Goal: Task Accomplishment & Management: Use online tool/utility

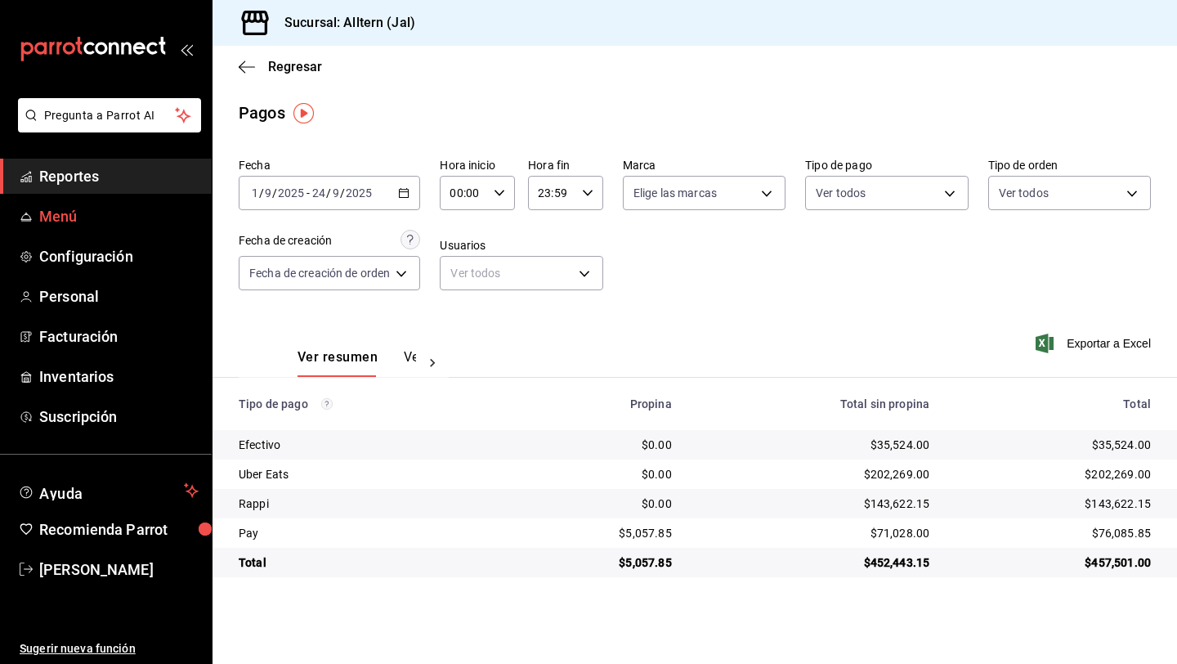
click at [96, 199] on link "Menú" at bounding box center [106, 216] width 212 height 35
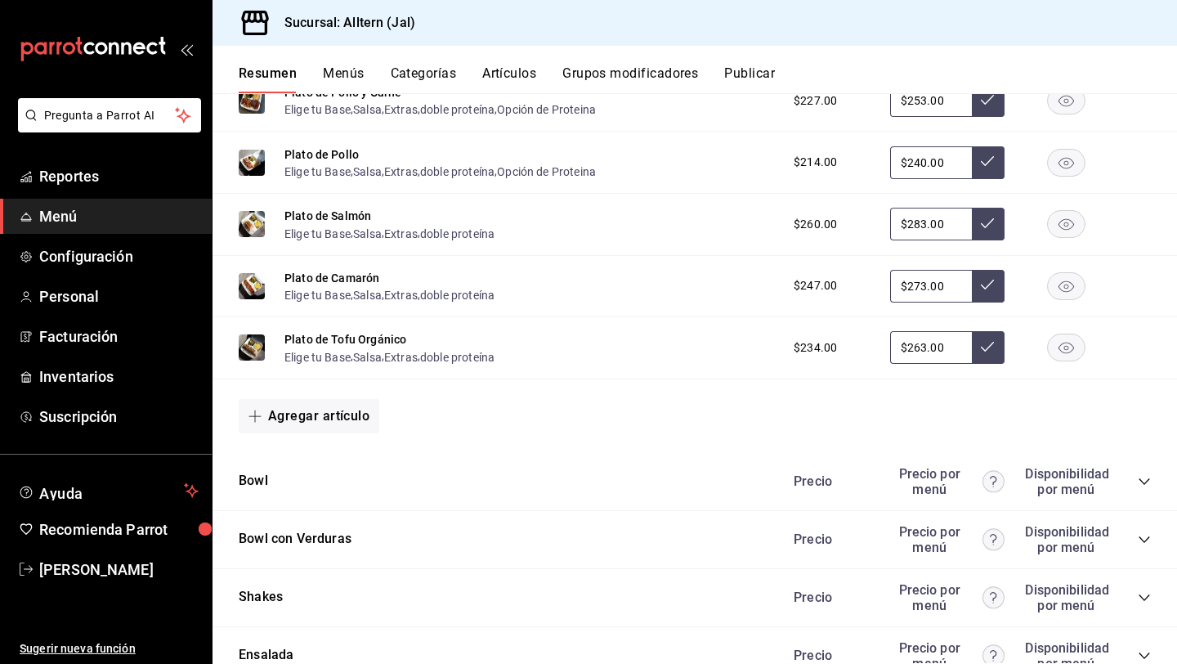
scroll to position [1152, 0]
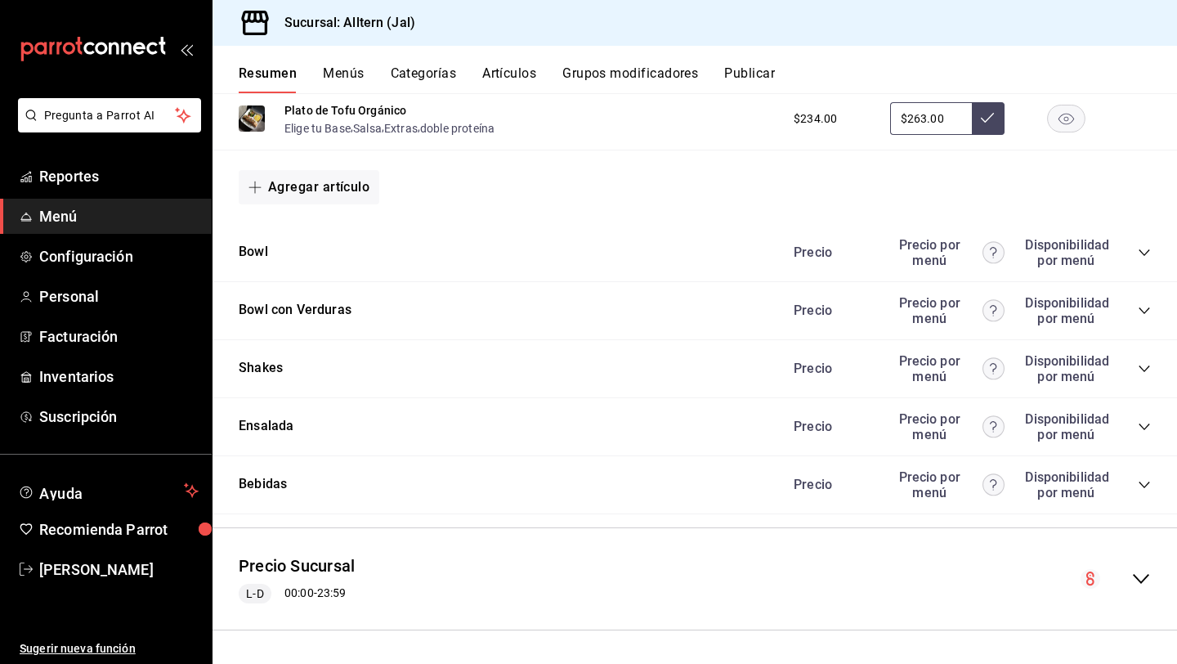
click at [1141, 367] on icon "collapse-category-row" at bounding box center [1144, 368] width 13 height 13
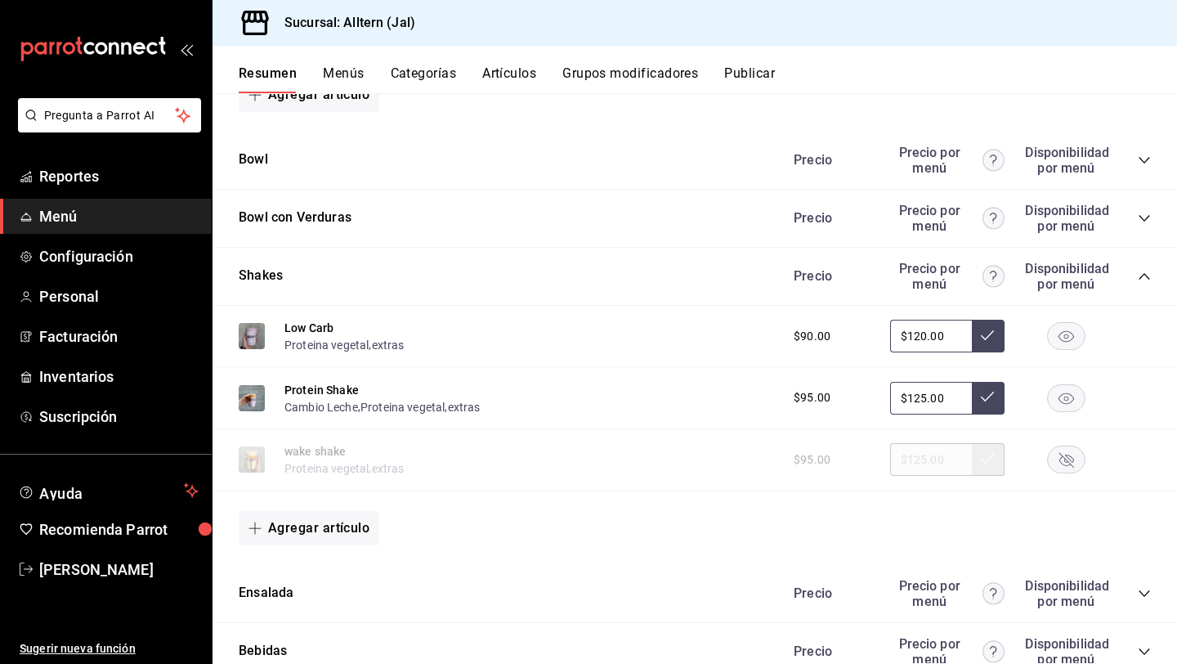
scroll to position [1271, 0]
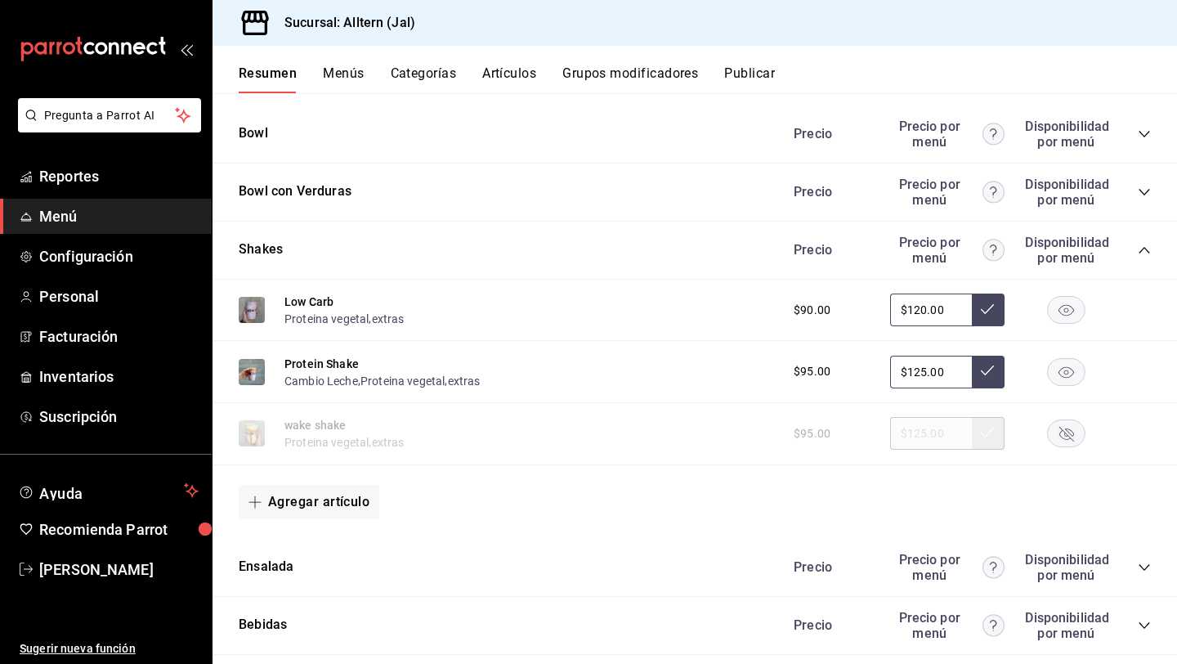
click at [1067, 434] on icon "button" at bounding box center [1067, 434] width 15 height 15
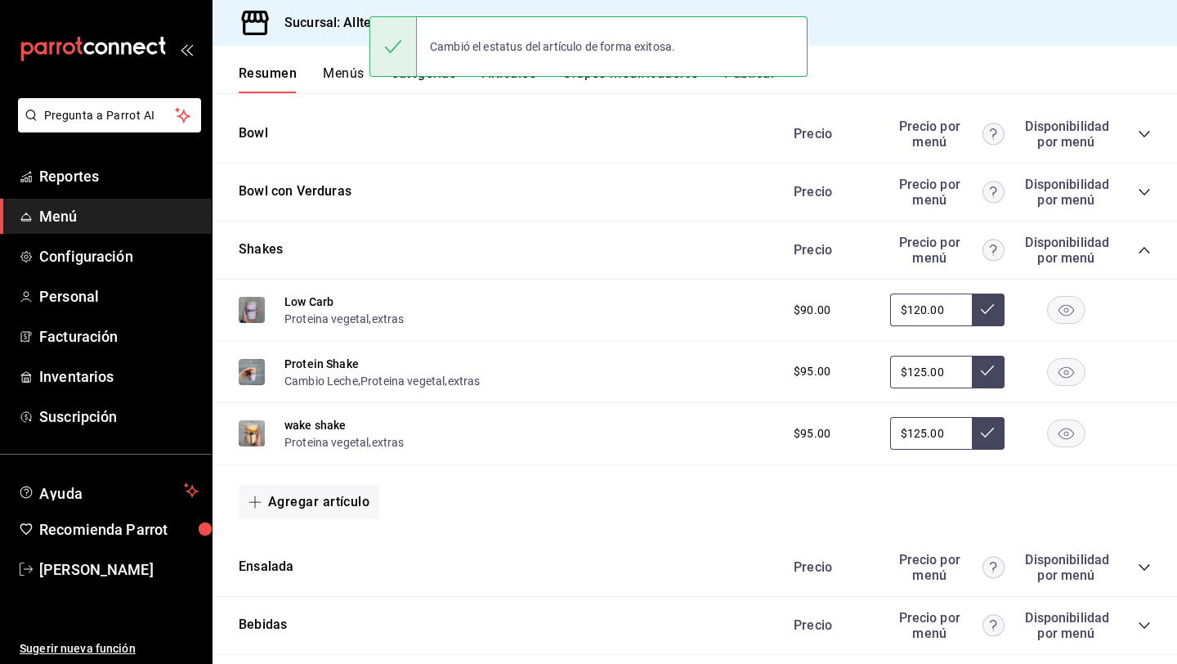
scroll to position [1411, 0]
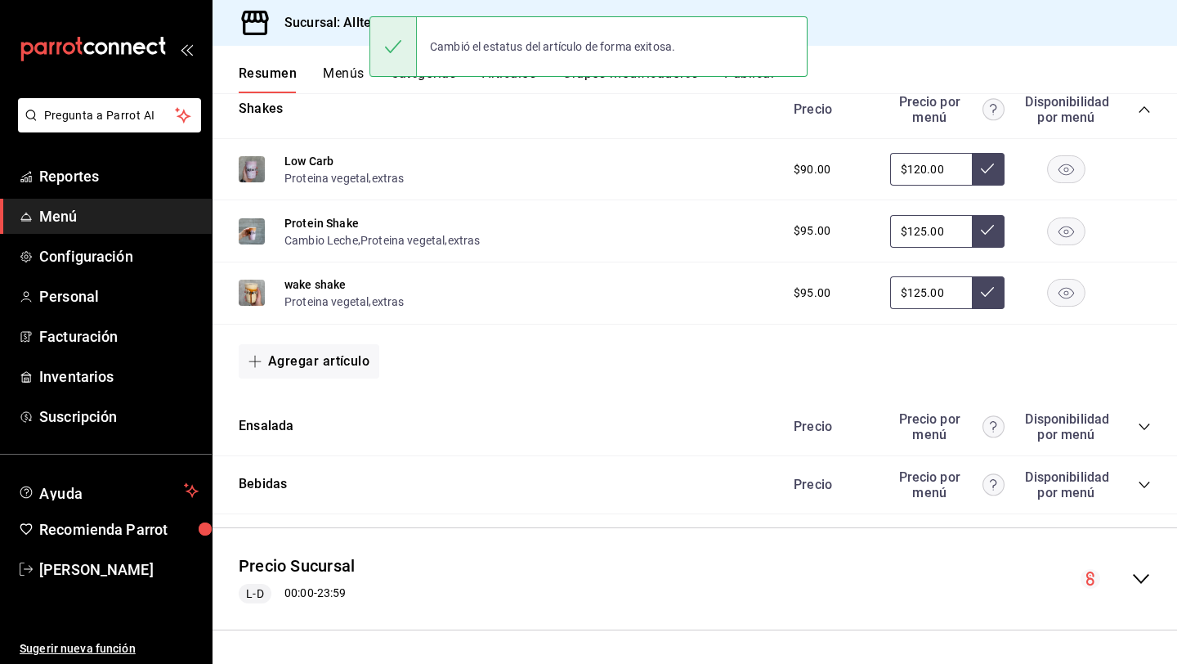
click at [1143, 482] on icon "collapse-category-row" at bounding box center [1144, 484] width 13 height 13
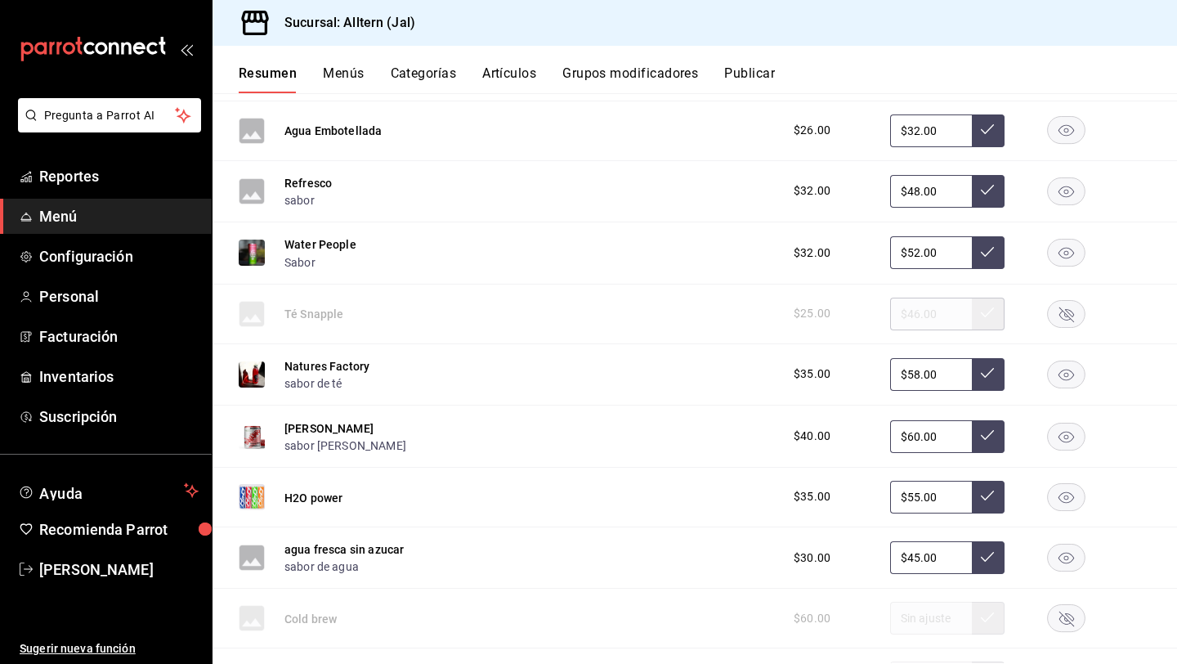
scroll to position [1833, 0]
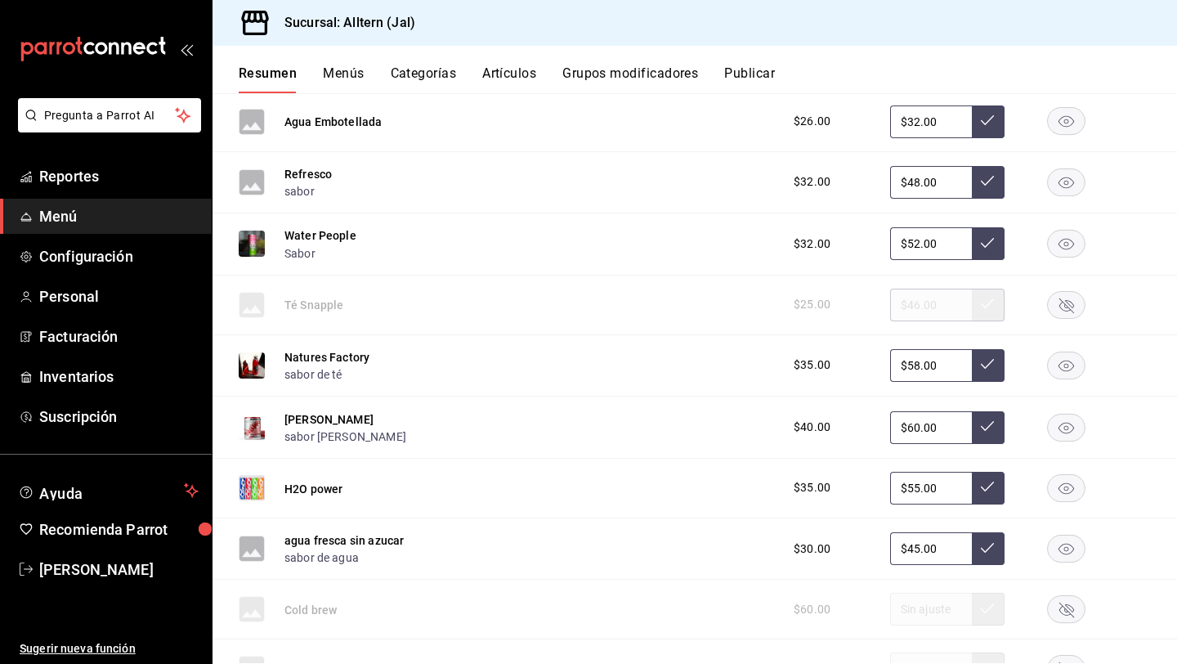
click at [1070, 549] on rect "button" at bounding box center [1067, 549] width 38 height 27
click at [330, 374] on button "sabor de té" at bounding box center [314, 374] width 58 height 16
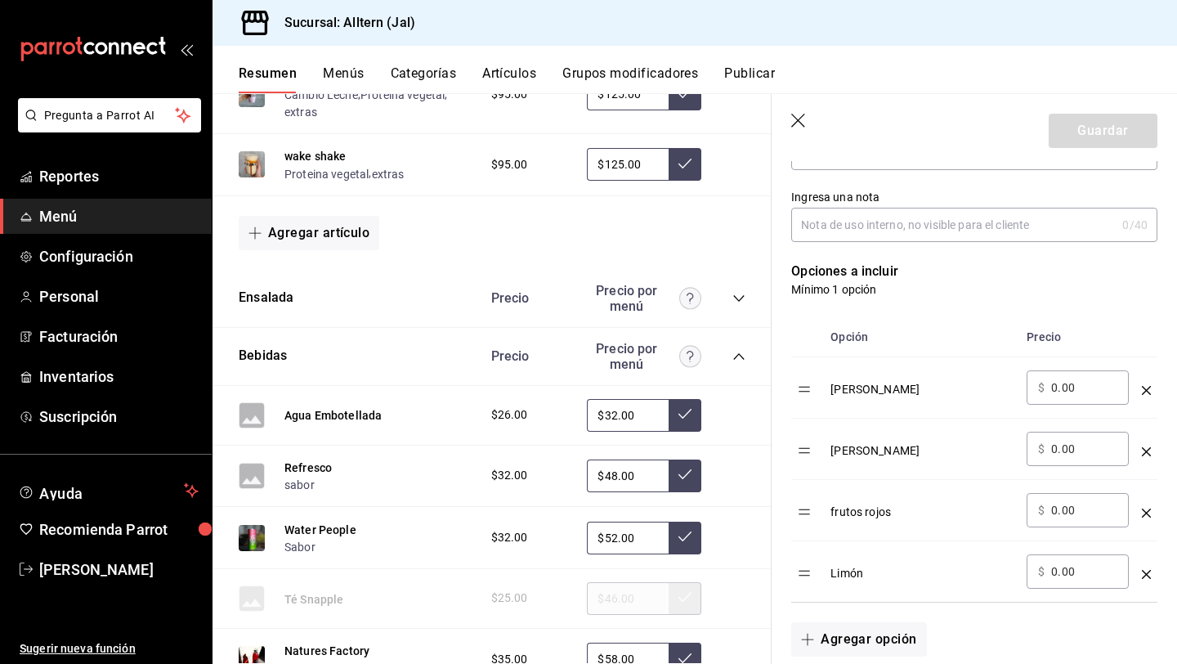
scroll to position [327, 0]
click at [1146, 572] on icon "optionsTable" at bounding box center [1146, 573] width 9 height 9
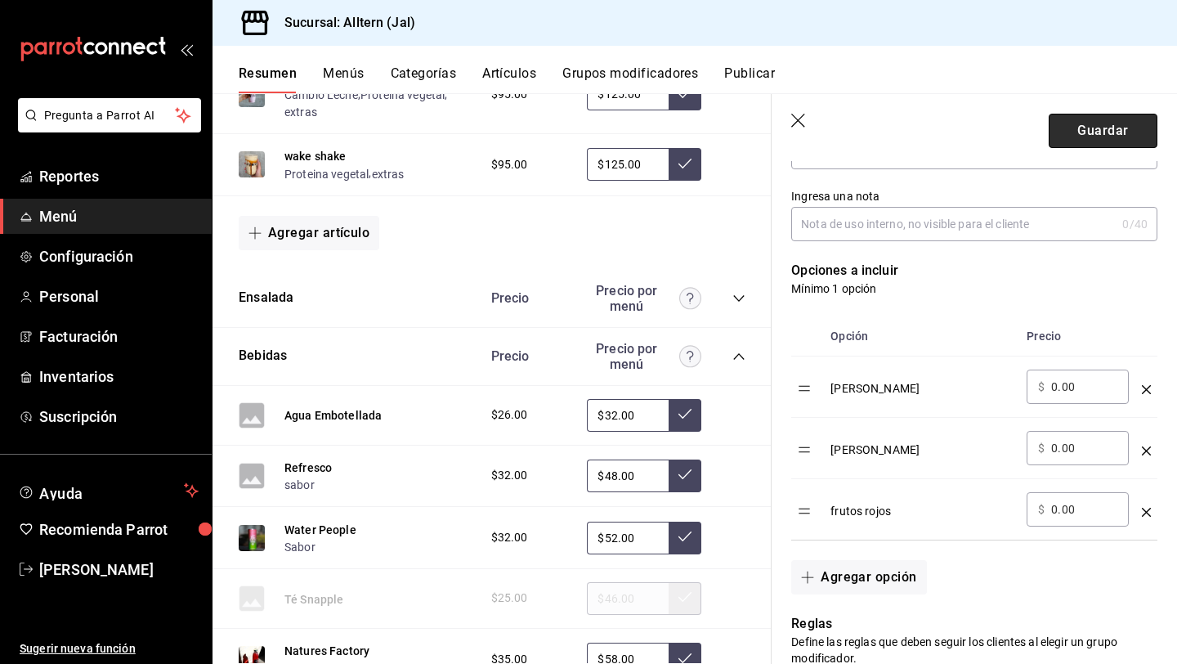
click at [1107, 140] on button "Guardar" at bounding box center [1103, 131] width 109 height 34
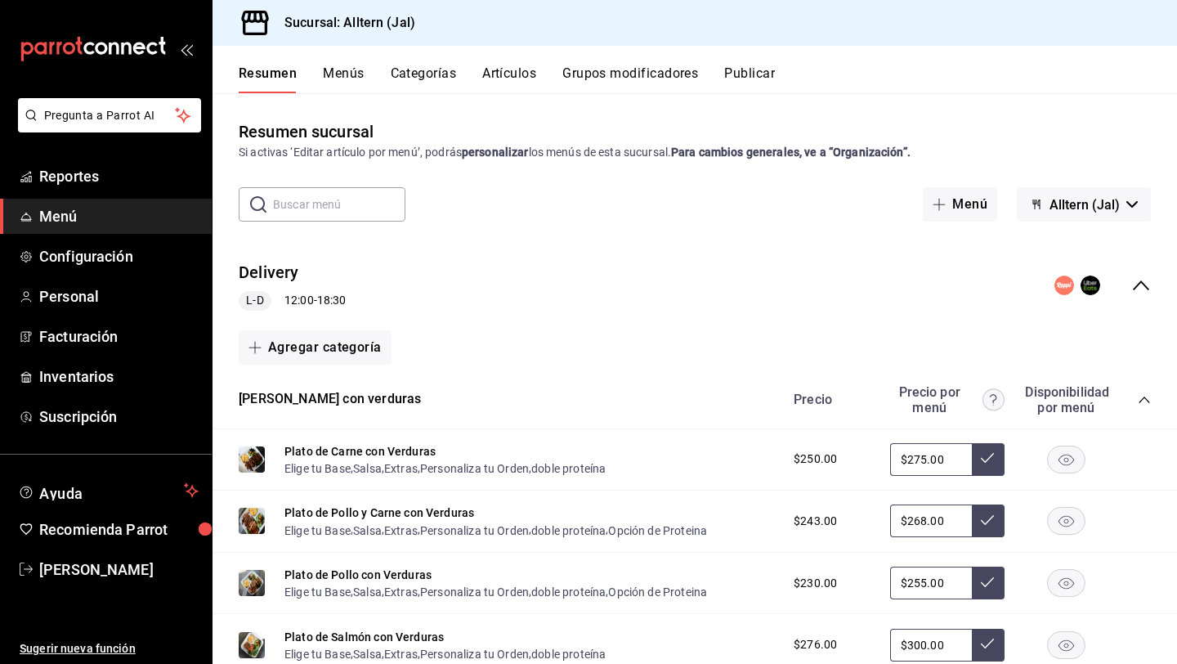
click at [747, 72] on button "Publicar" at bounding box center [749, 79] width 51 height 28
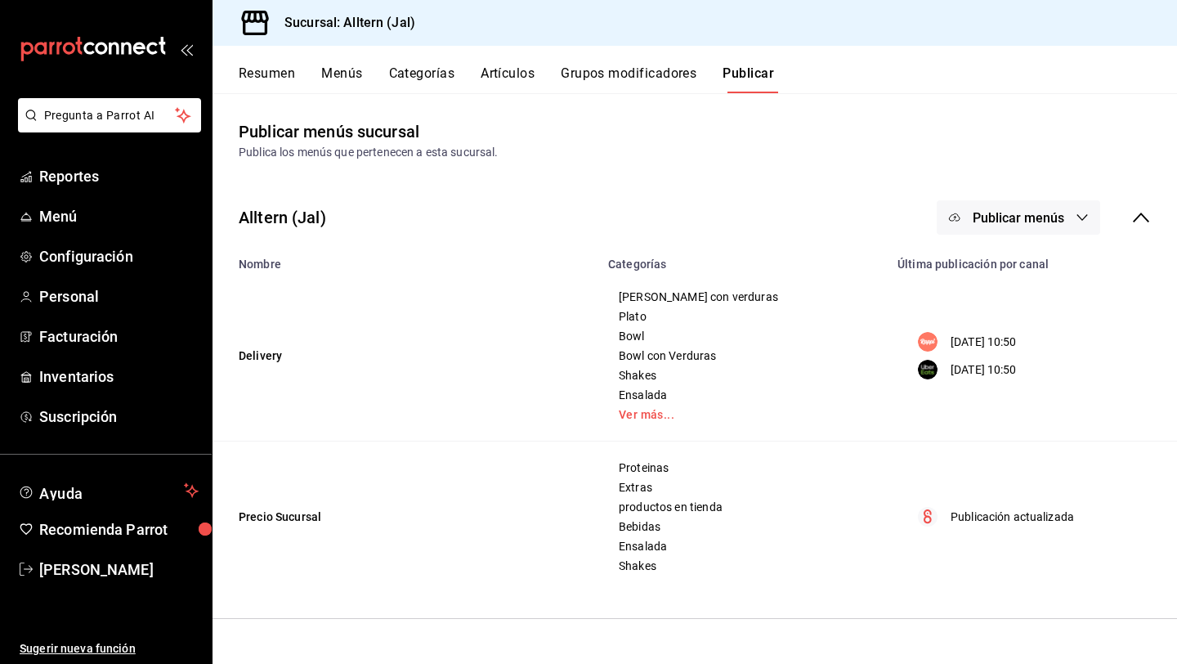
click at [1047, 218] on span "Publicar menús" at bounding box center [1019, 218] width 92 height 16
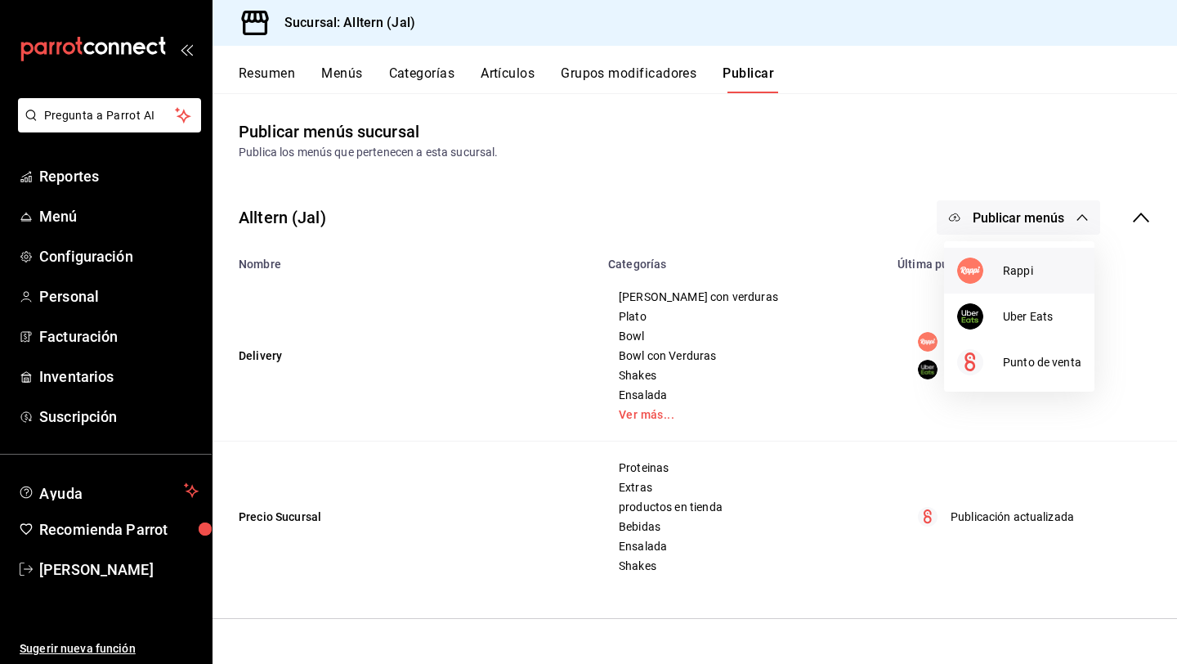
click at [986, 270] on div at bounding box center [981, 271] width 46 height 26
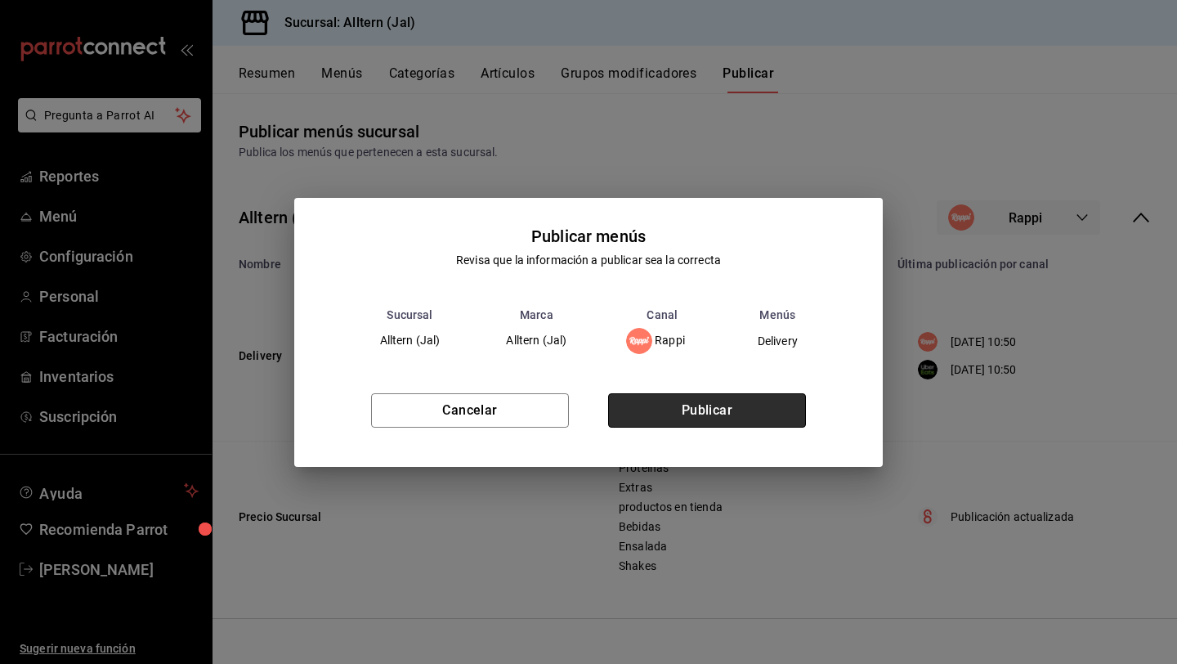
click at [729, 414] on button "Publicar" at bounding box center [707, 410] width 198 height 34
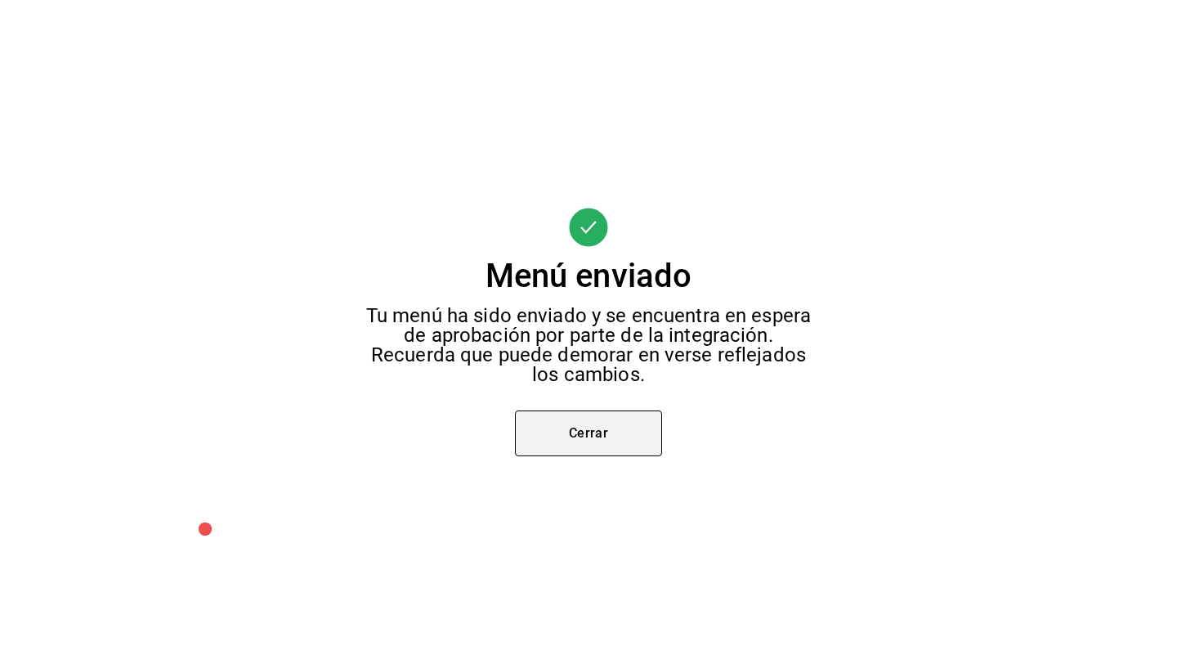
click at [600, 442] on button "Cerrar" at bounding box center [588, 433] width 147 height 46
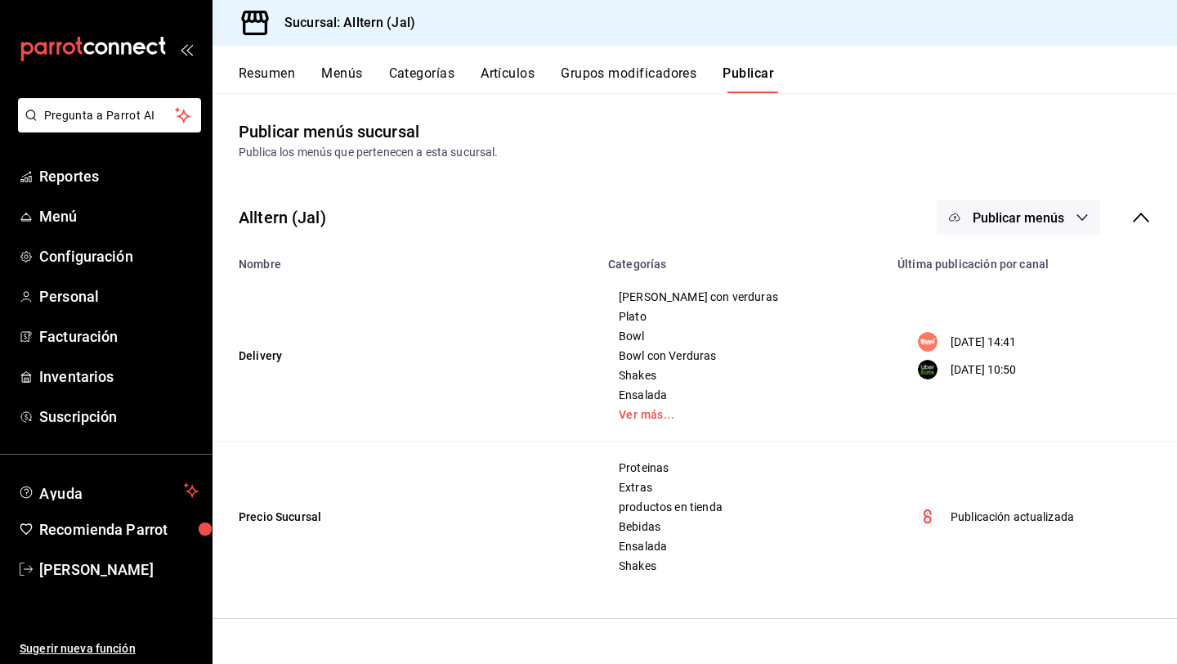
click at [1002, 235] on div "Alltern (Jal) Publicar menús" at bounding box center [695, 217] width 965 height 61
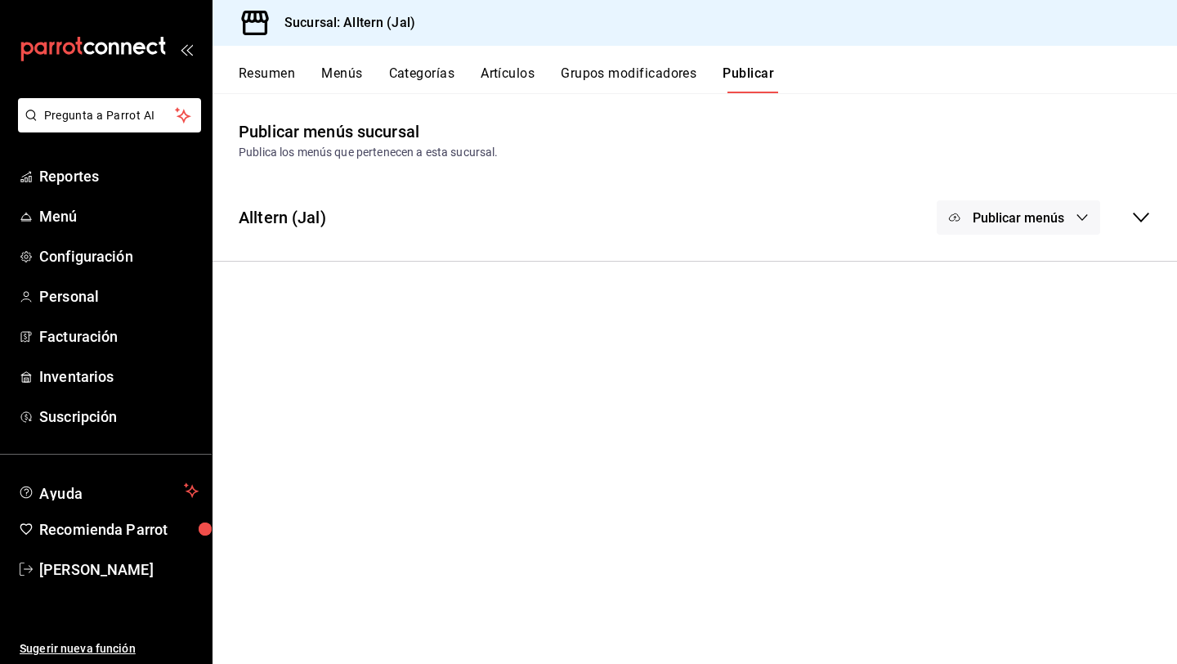
click at [1023, 211] on span "Publicar menús" at bounding box center [1019, 218] width 92 height 16
click at [991, 334] on li "Uber Eats" at bounding box center [1019, 317] width 150 height 46
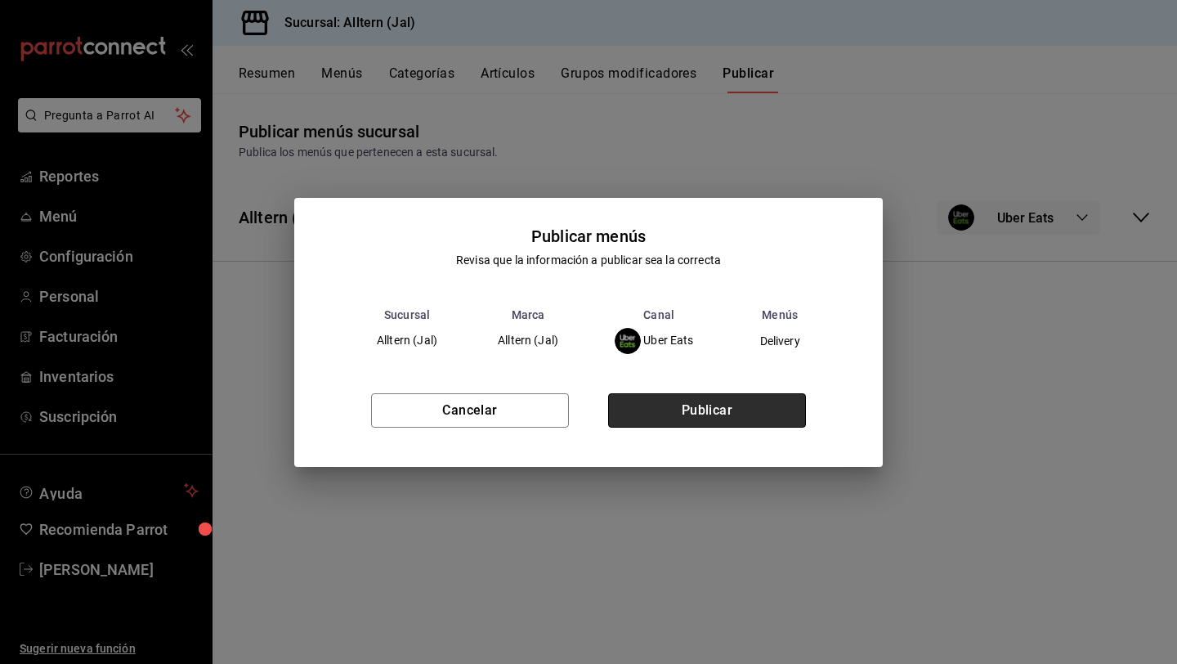
click at [735, 424] on button "Publicar" at bounding box center [707, 410] width 198 height 34
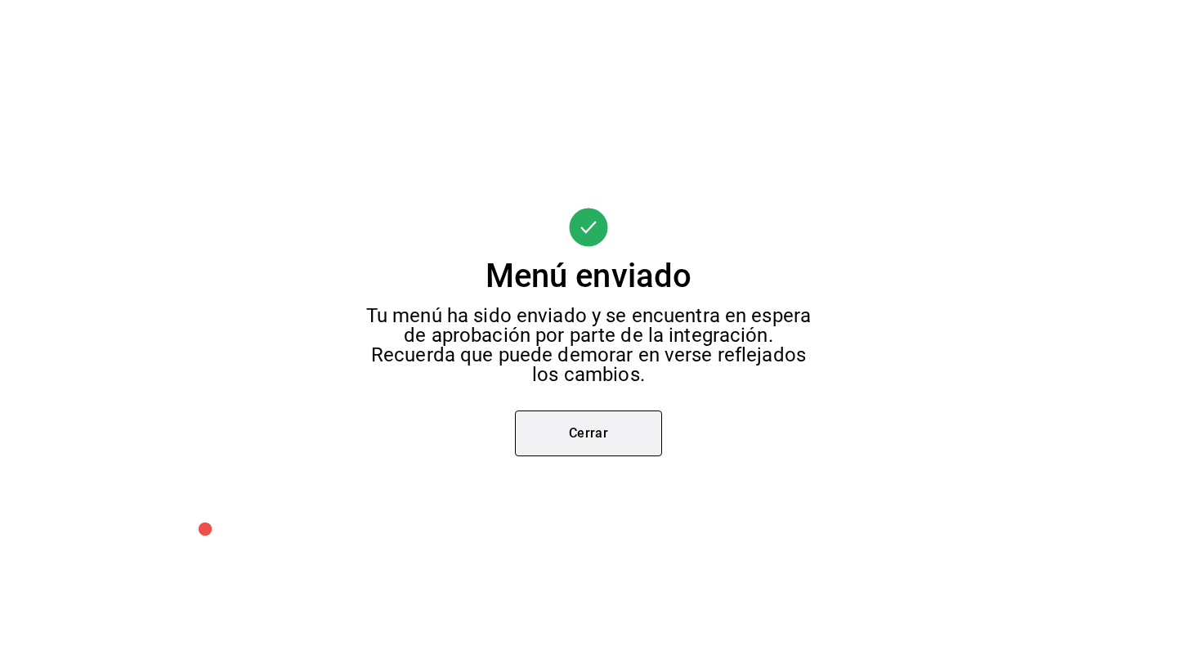
click at [588, 433] on button "Cerrar" at bounding box center [588, 433] width 147 height 46
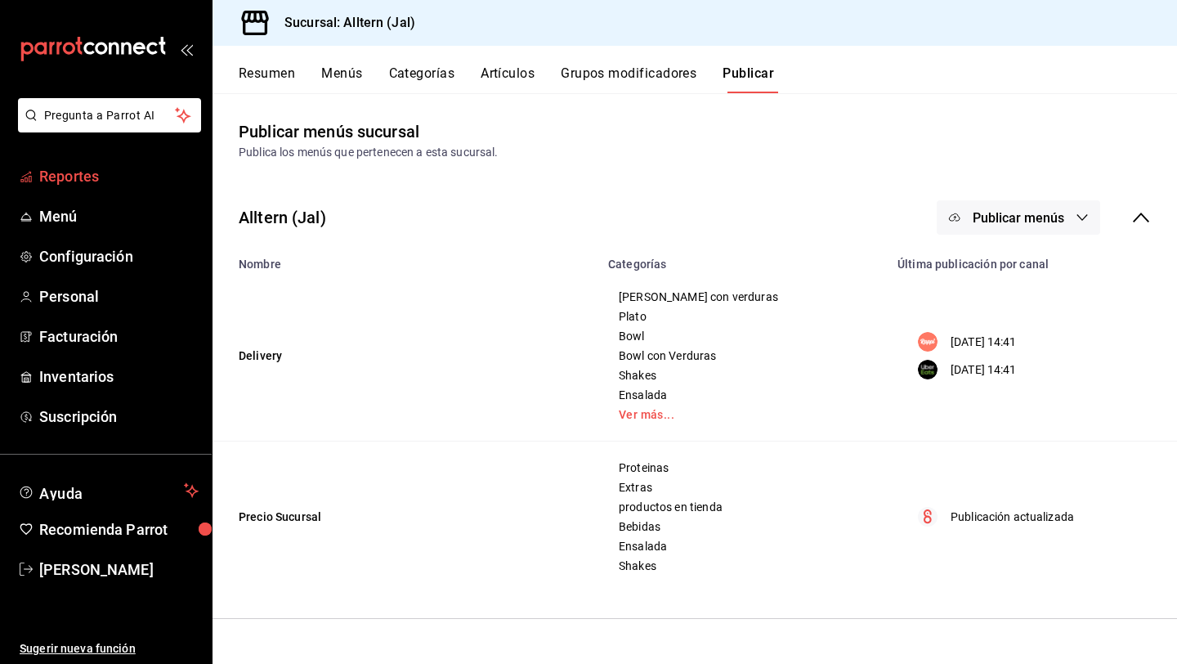
click at [79, 169] on span "Reportes" at bounding box center [118, 176] width 159 height 22
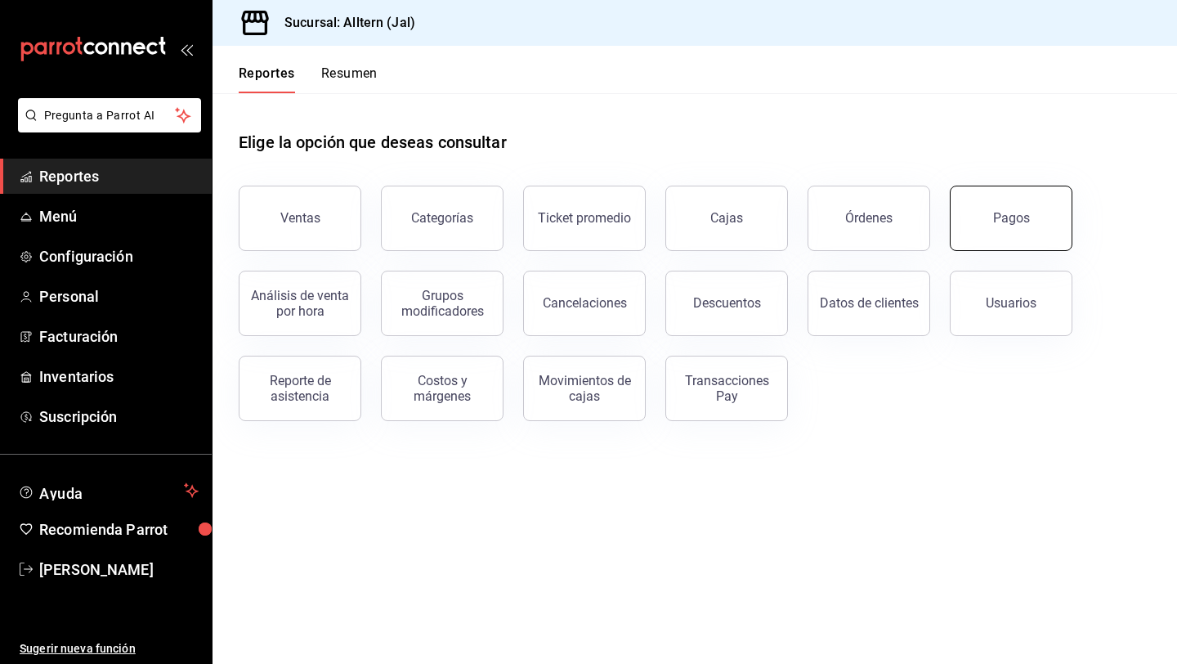
click at [990, 225] on button "Pagos" at bounding box center [1011, 218] width 123 height 65
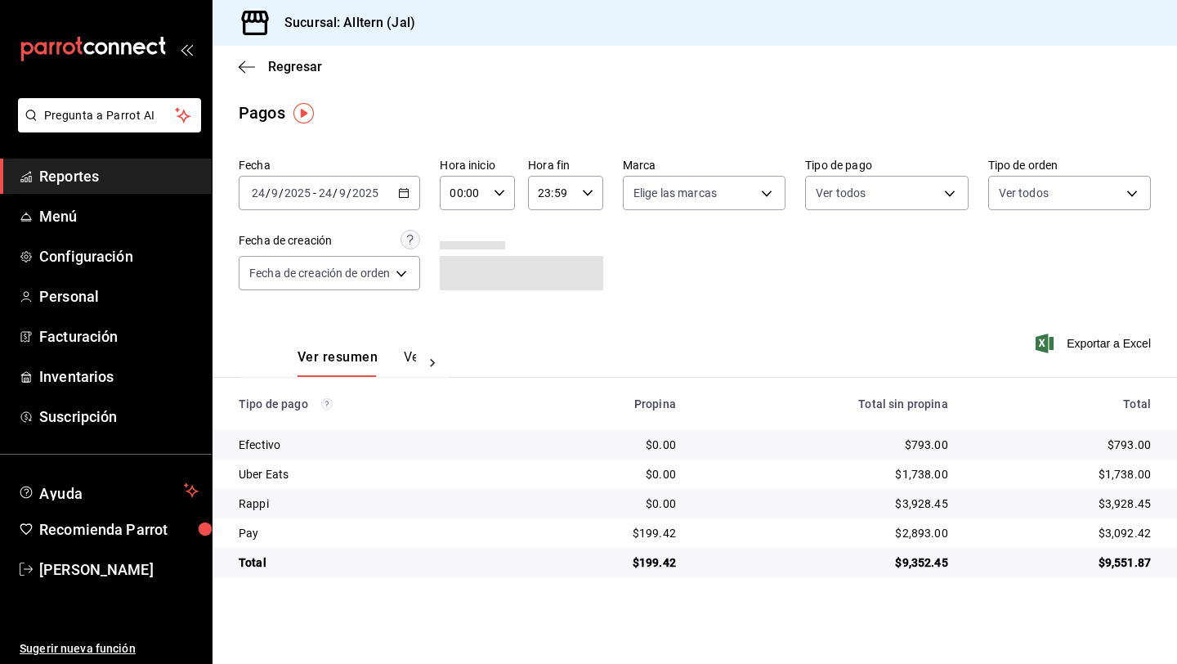
click at [401, 187] on icon "button" at bounding box center [403, 192] width 11 height 11
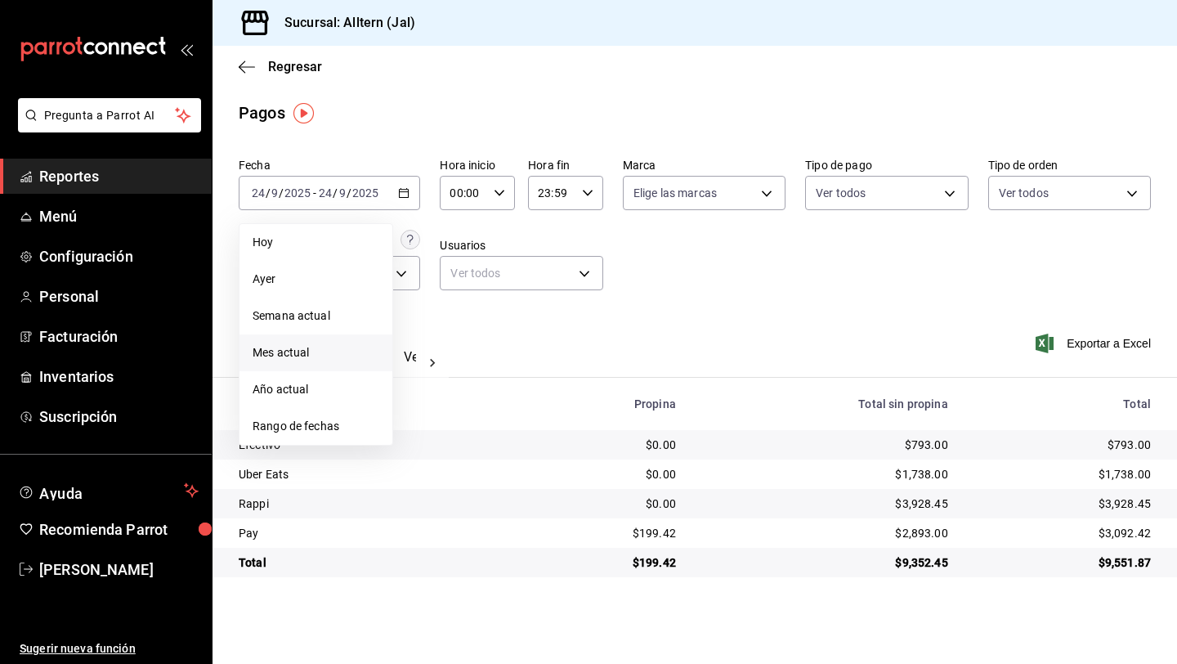
click at [318, 356] on span "Mes actual" at bounding box center [316, 352] width 127 height 17
